Goal: Find specific page/section: Find specific page/section

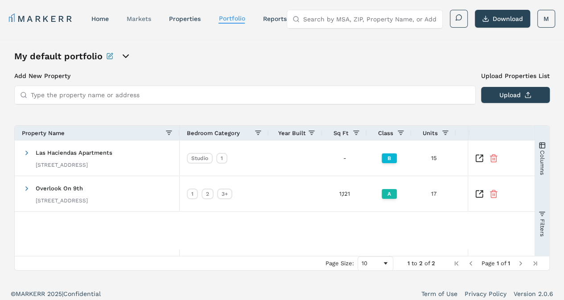
click at [150, 17] on link "markets" at bounding box center [139, 18] width 25 height 7
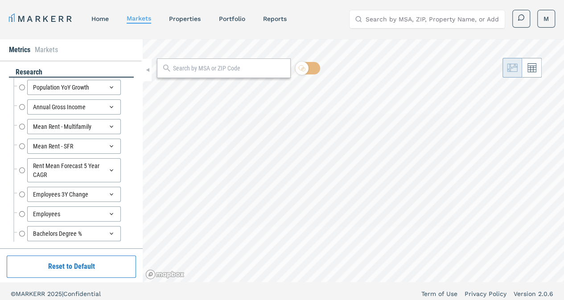
radio input "true"
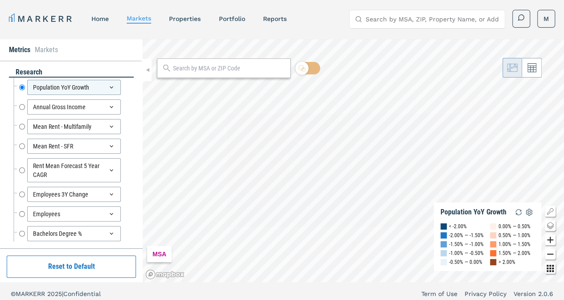
click at [213, 70] on input "text" at bounding box center [229, 68] width 113 height 9
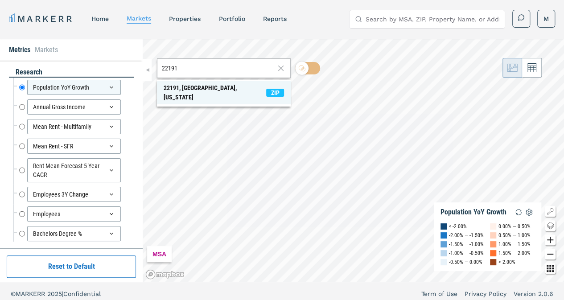
type input "22191"
click at [206, 84] on div "22191, Woodbridge, Virginia" at bounding box center [215, 92] width 102 height 19
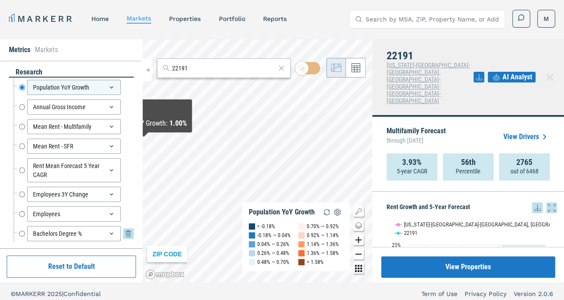
click at [20, 231] on input "Bachelors Degree %" at bounding box center [22, 233] width 6 height 15
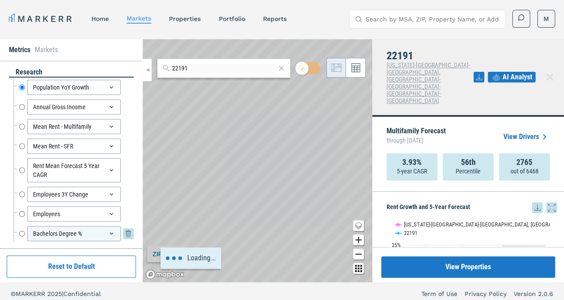
radio input "false"
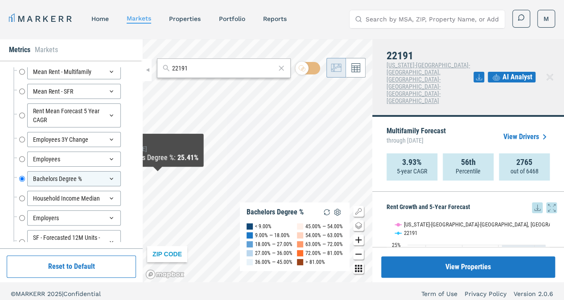
scroll to position [110, 0]
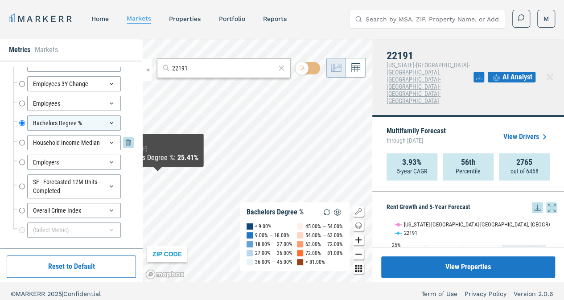
click at [21, 142] on input "Household Income Median" at bounding box center [22, 142] width 6 height 15
radio input "false"
radio input "true"
